Goal: Information Seeking & Learning: Learn about a topic

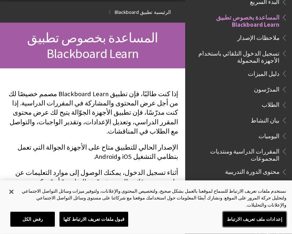
scroll to position [56, 0]
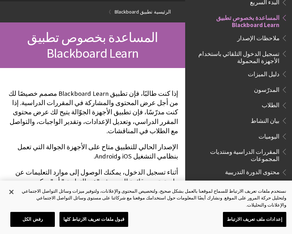
click at [273, 101] on span "الطلاب" at bounding box center [271, 104] width 18 height 10
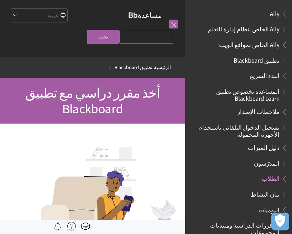
scroll to position [160, 0]
